Goal: Task Accomplishment & Management: Manage account settings

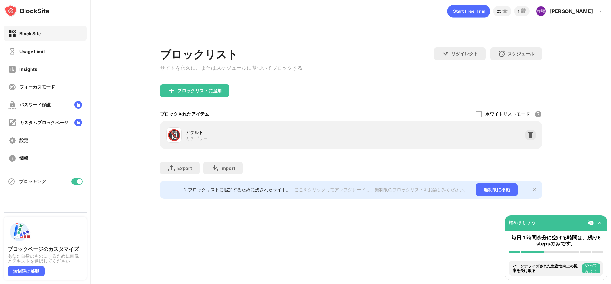
click at [44, 61] on div "Block Site Usage Limit Insights フォーカスモード パスワード保護 カスタムブロックページ 設定 情報" at bounding box center [45, 96] width 90 height 148
click at [45, 54] on div "Usage Limit" at bounding box center [45, 51] width 83 height 15
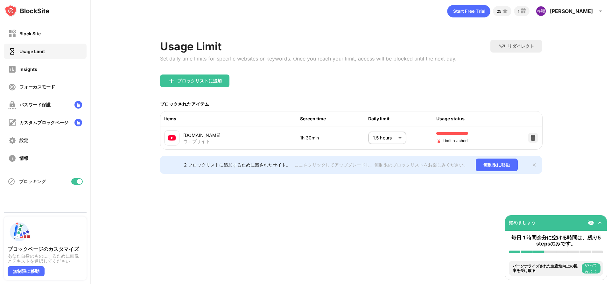
click at [146, 61] on div "Usage Limit Set daily time limits for specific websites or keywords. Once you r…" at bounding box center [351, 107] width 521 height 170
